Goal: Information Seeking & Learning: Learn about a topic

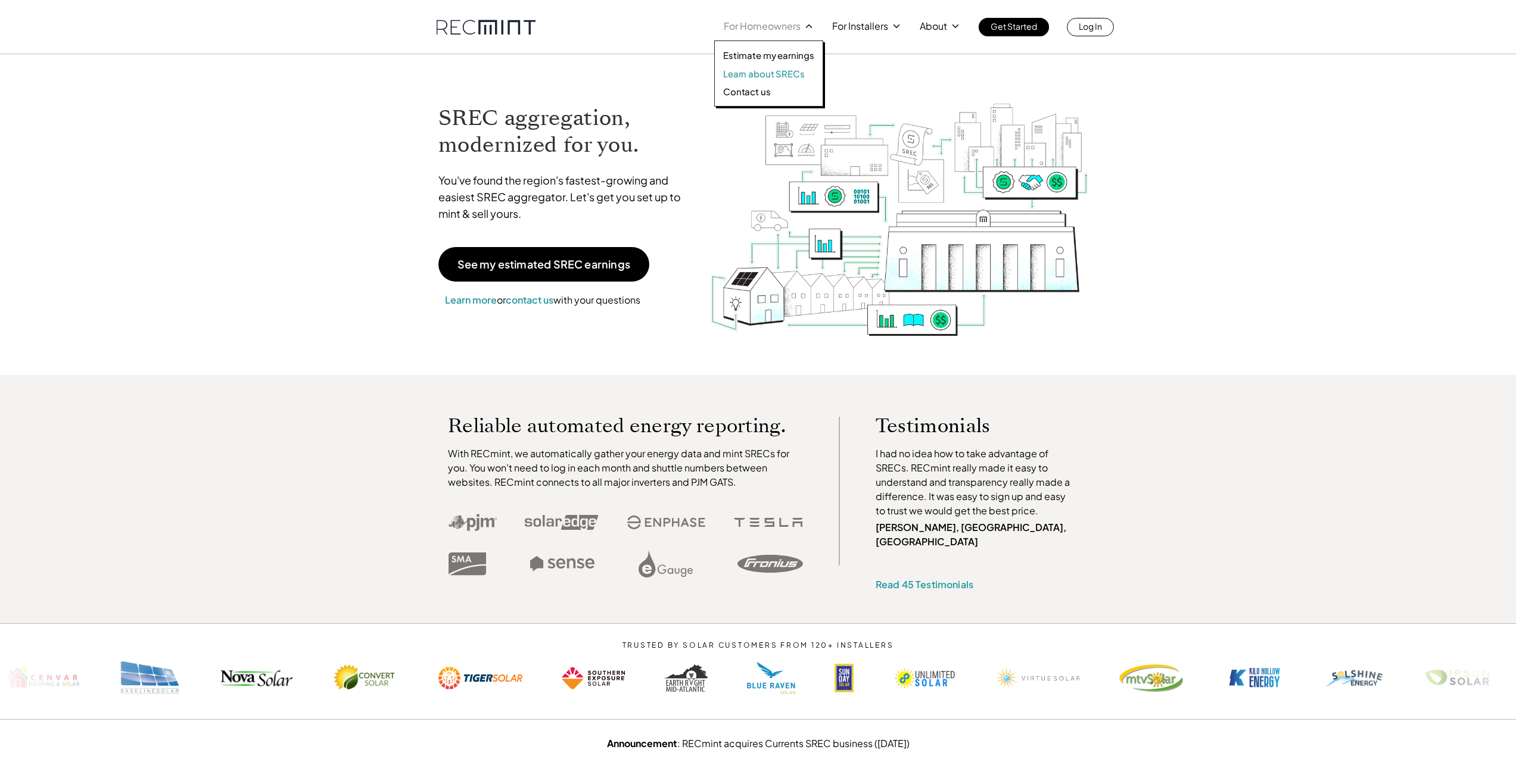
click at [771, 73] on p "Learn about SRECs" at bounding box center [763, 73] width 81 height 12
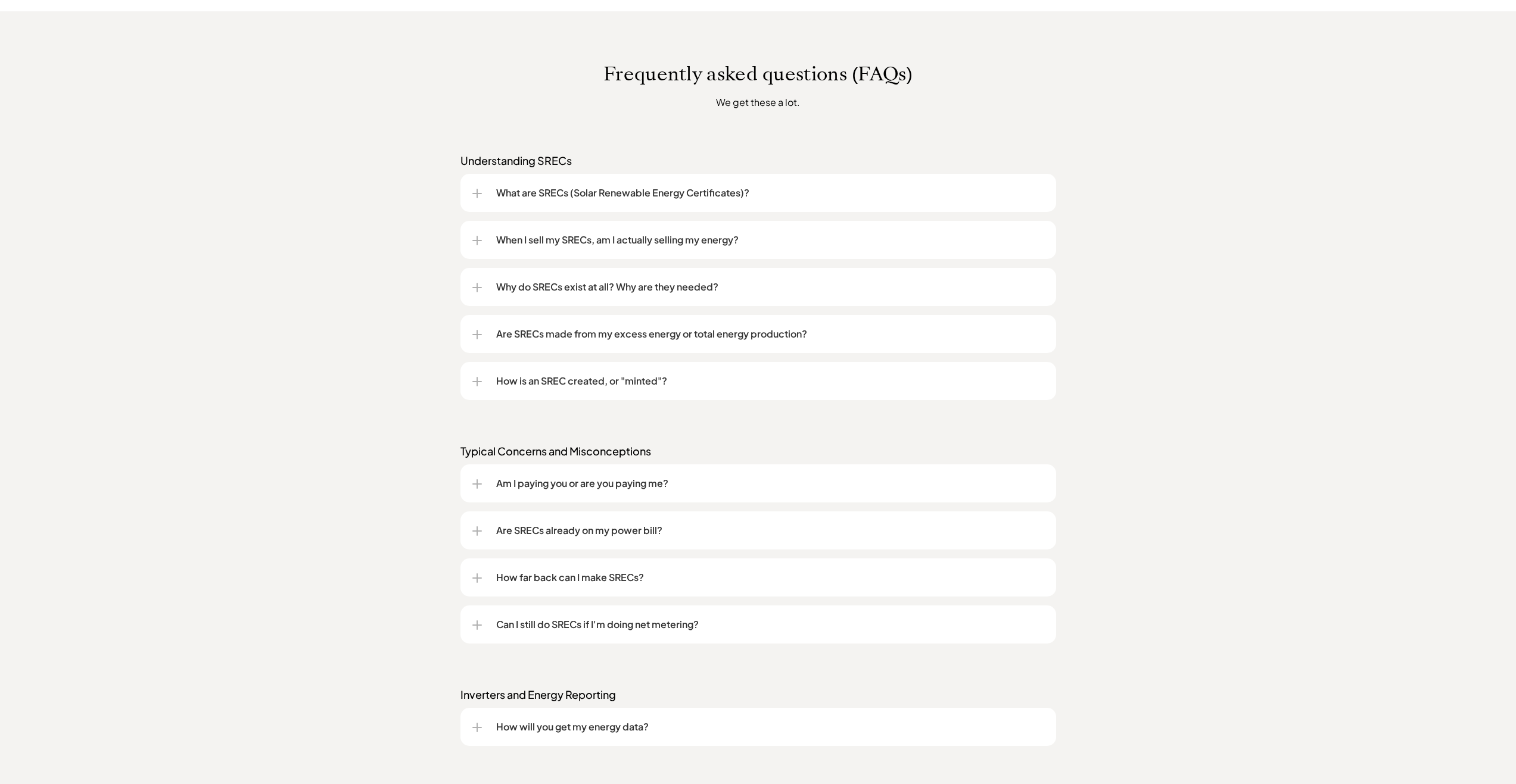
scroll to position [893, 0]
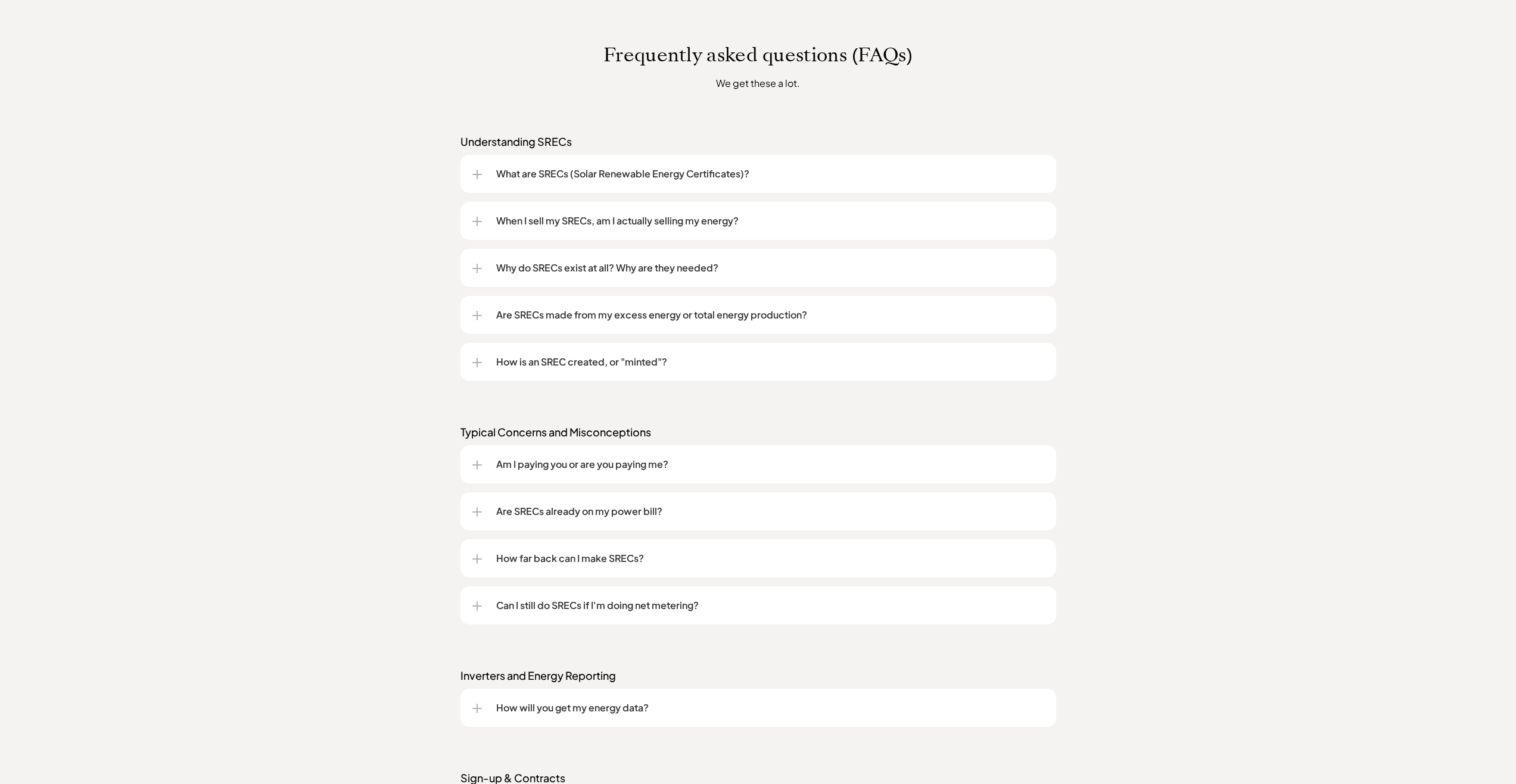
click at [475, 361] on div at bounding box center [477, 362] width 9 height 9
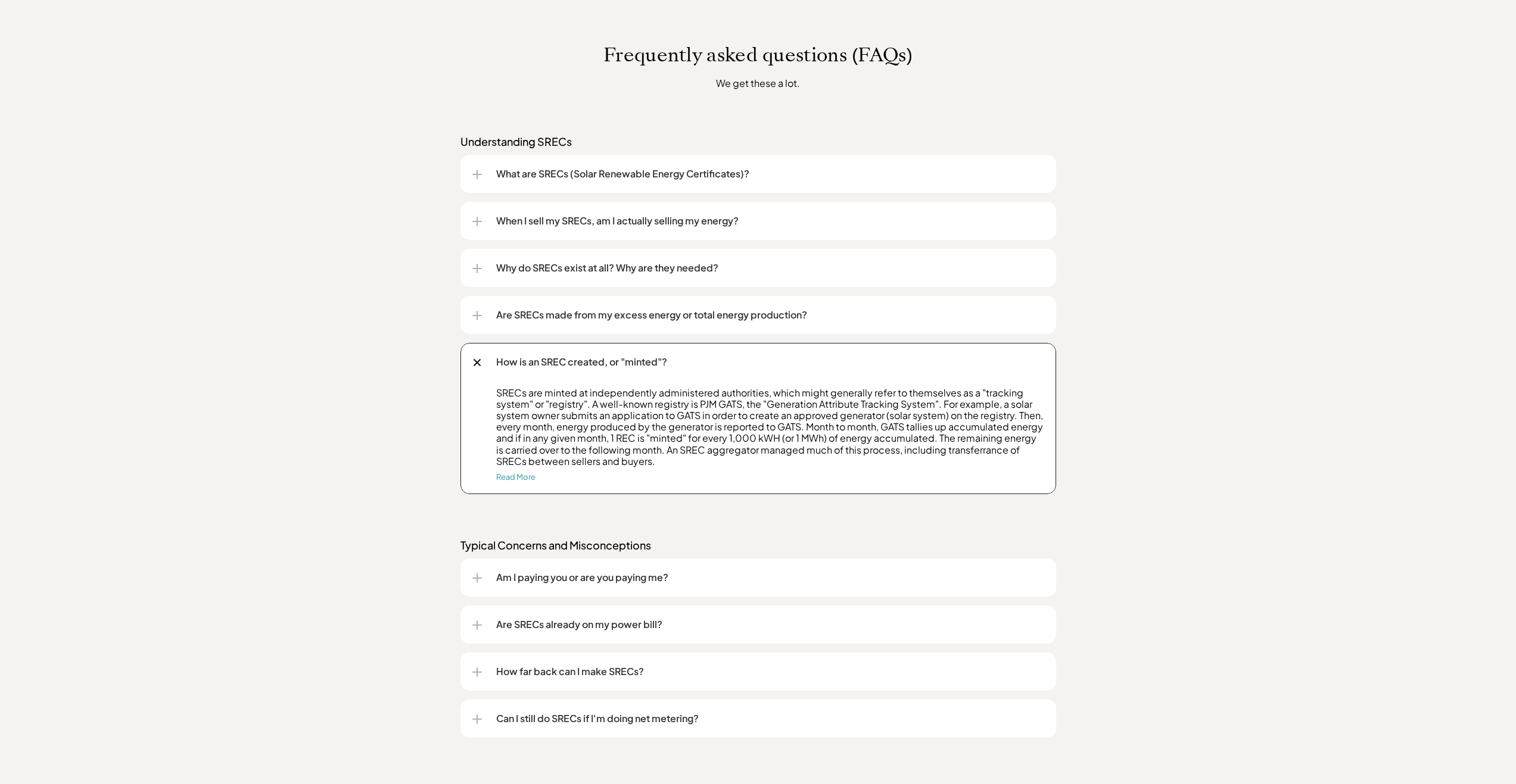
click at [475, 361] on div at bounding box center [477, 362] width 8 height 8
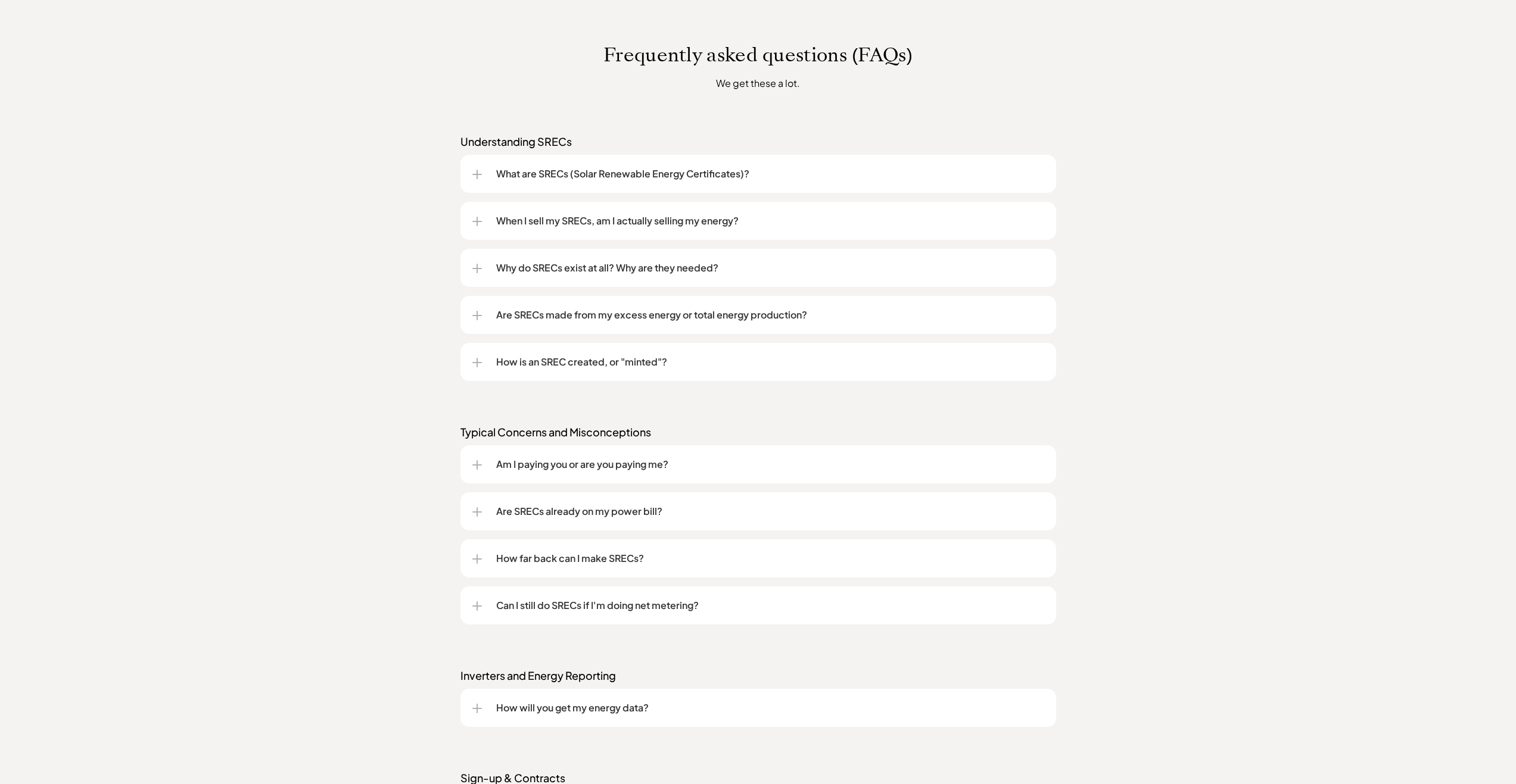
click at [473, 464] on div at bounding box center [477, 465] width 9 height 9
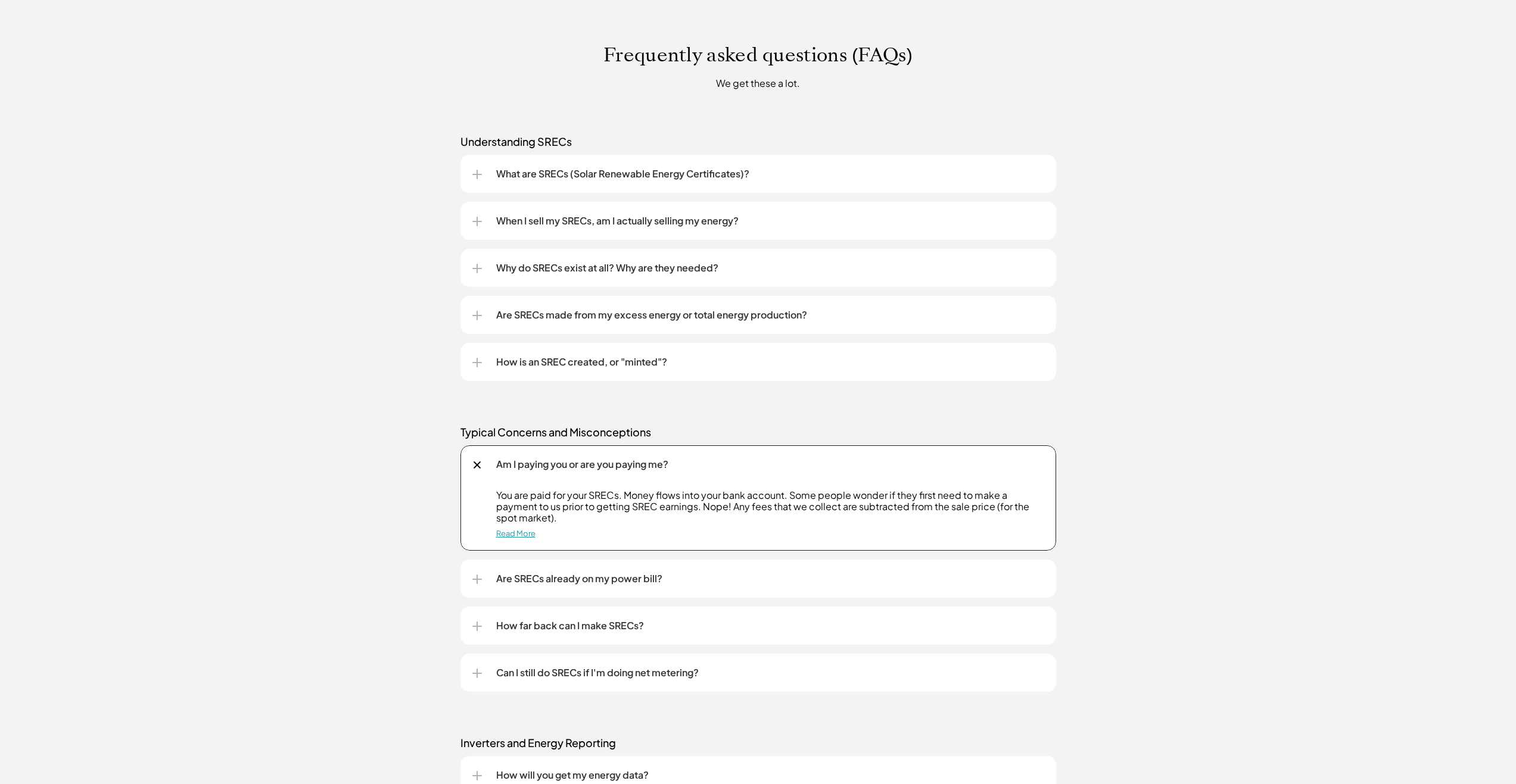
click at [512, 533] on link "Read More" at bounding box center [515, 533] width 39 height 9
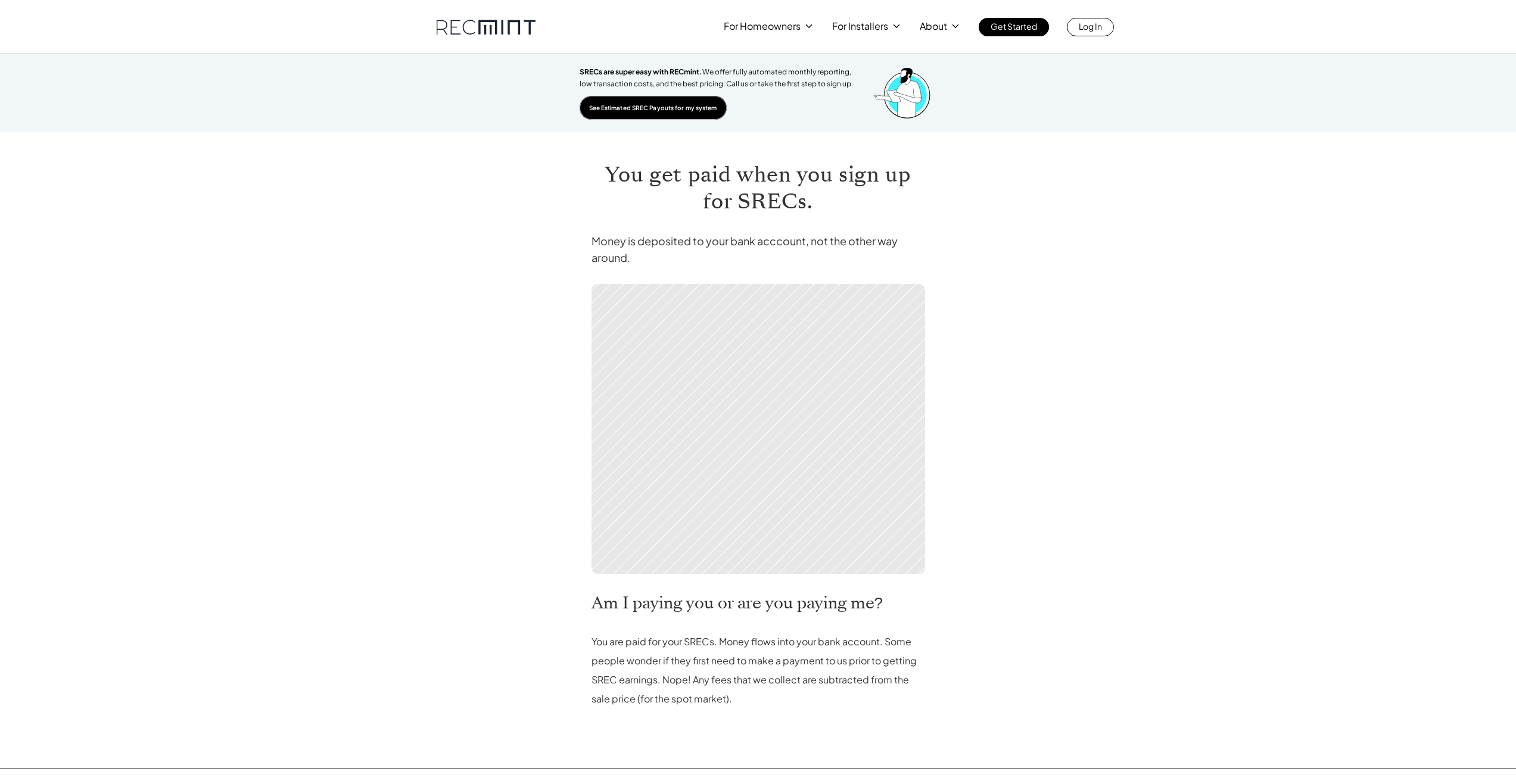
click at [651, 108] on p "See Estimated SREC Payouts for my system" at bounding box center [653, 108] width 128 height 11
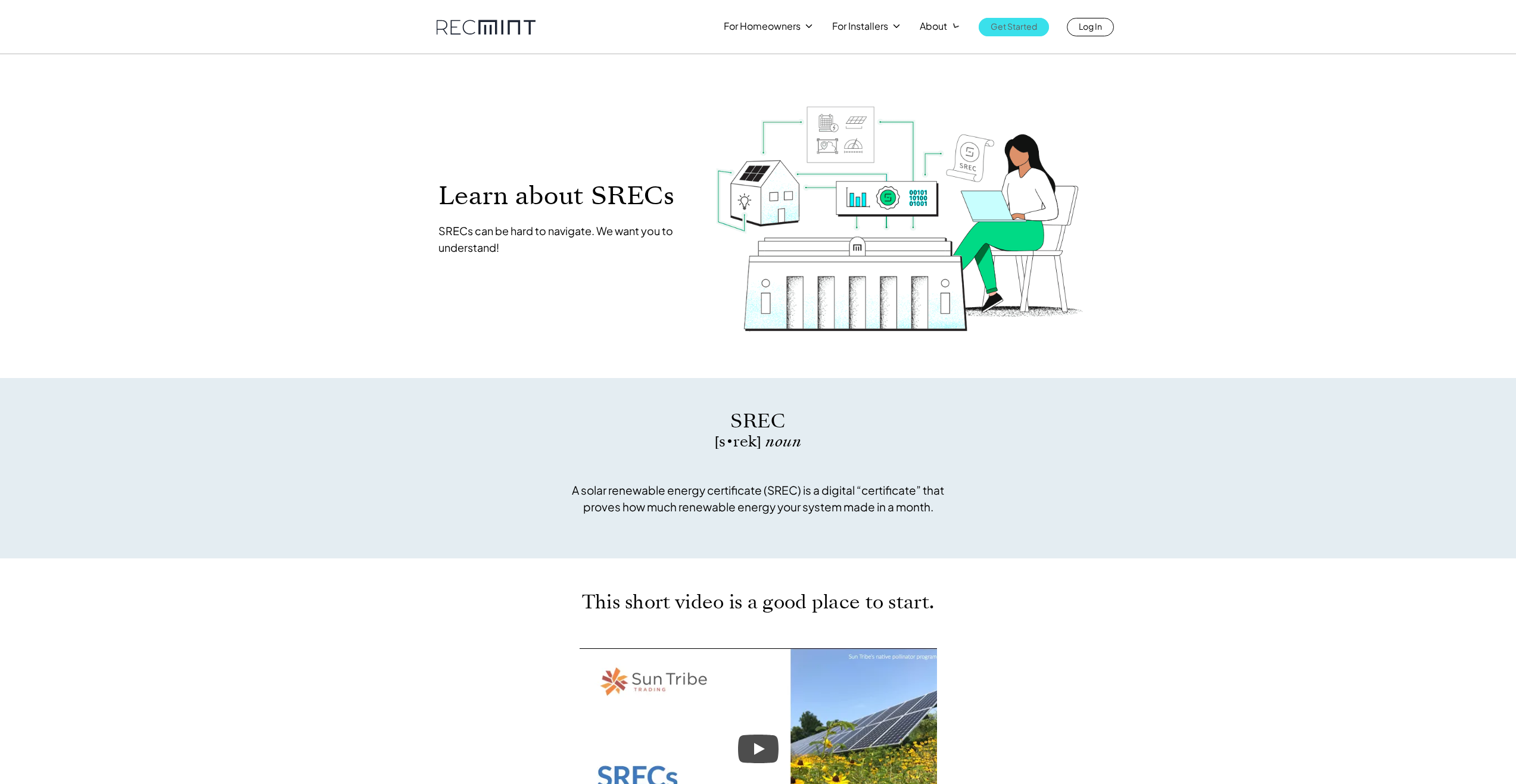
click at [1009, 25] on p "Get Started" at bounding box center [1014, 26] width 46 height 17
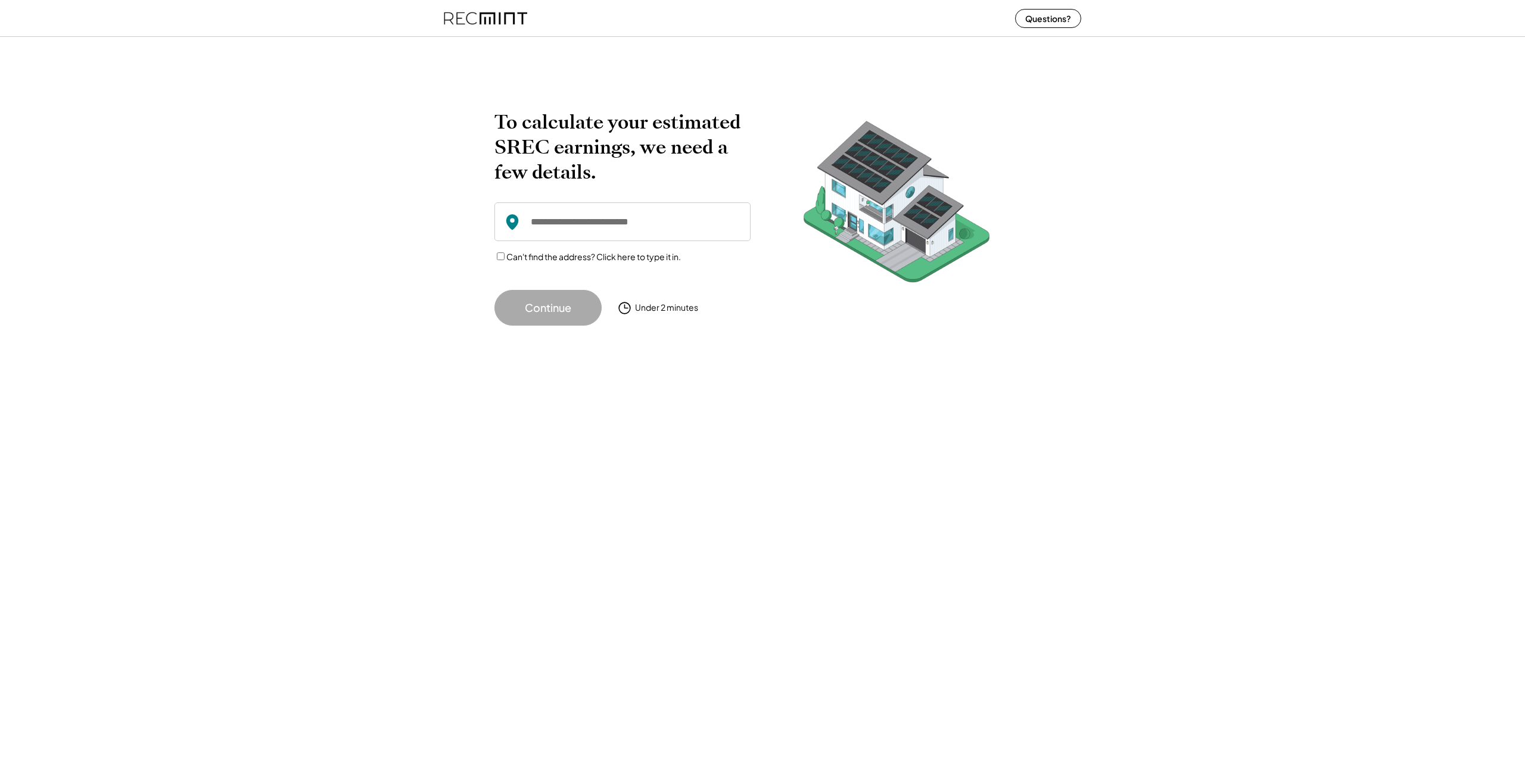
click at [611, 223] on input "input" at bounding box center [622, 222] width 256 height 39
